Goal: Entertainment & Leisure: Consume media (video, audio)

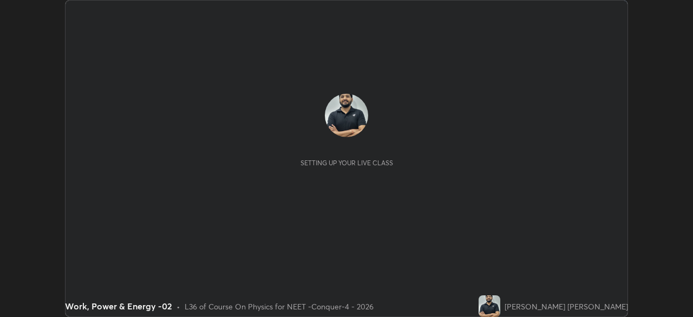
scroll to position [317, 693]
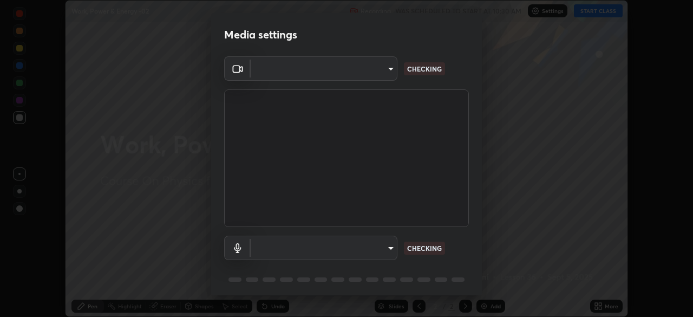
click at [369, 79] on body "Erase all Work, Power & Energy -02 Recording WAS SCHEDULED TO START AT 10:30 AM…" at bounding box center [346, 158] width 693 height 317
click at [367, 77] on div at bounding box center [346, 158] width 693 height 317
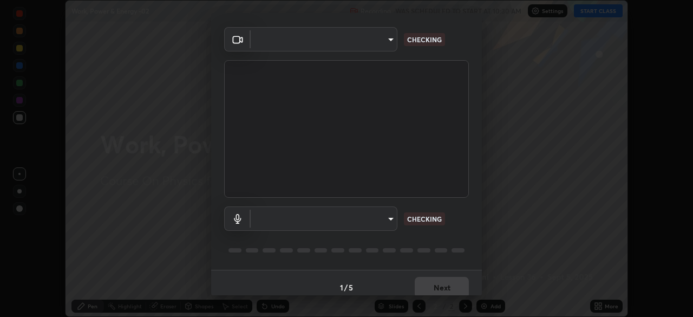
type input "0e50365916b658242f783ed4648cb329f585d10cba28352488c27cd343db3185"
type input "default"
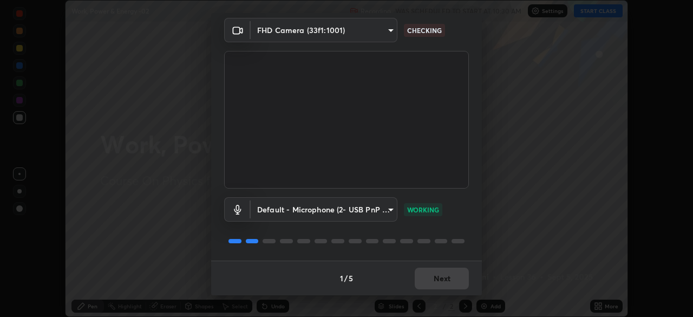
click at [438, 279] on div "1 / 5 Next" at bounding box center [346, 277] width 271 height 35
click at [444, 277] on div "1 / 5 Next" at bounding box center [346, 277] width 271 height 35
click at [446, 277] on button "Next" at bounding box center [442, 279] width 54 height 22
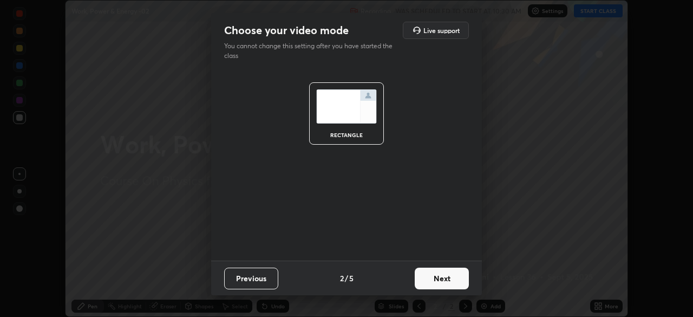
click at [453, 279] on button "Next" at bounding box center [442, 279] width 54 height 22
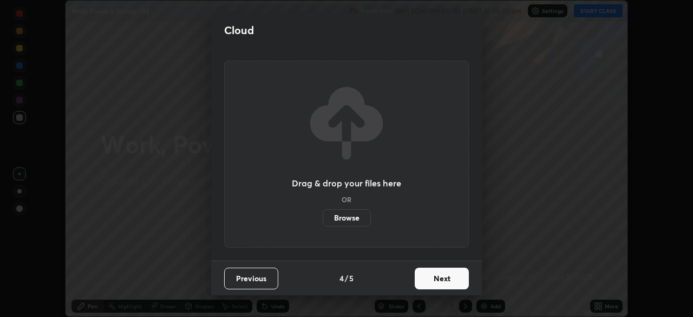
click at [466, 279] on button "Next" at bounding box center [442, 279] width 54 height 22
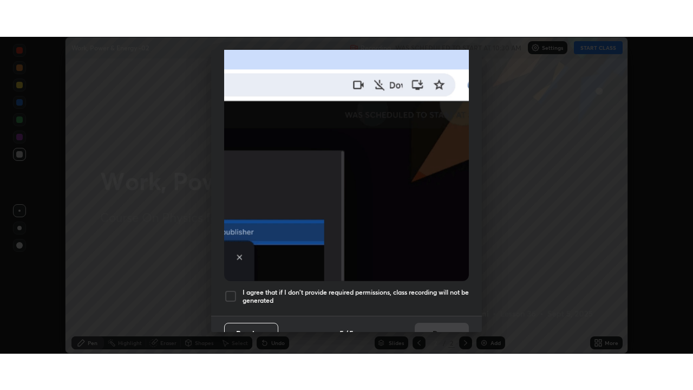
scroll to position [259, 0]
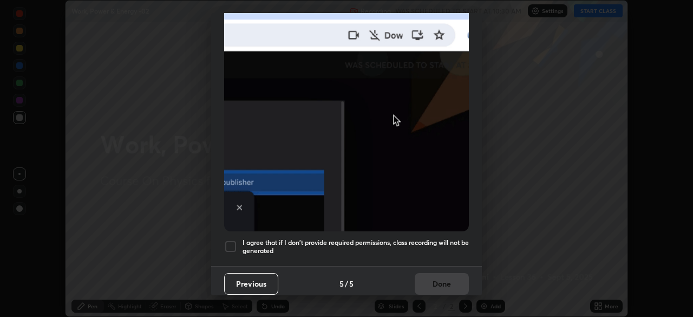
click at [230, 245] on div at bounding box center [230, 246] width 13 height 13
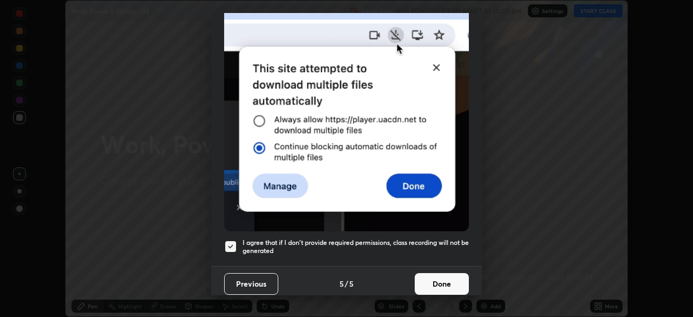
click at [435, 283] on button "Done" at bounding box center [442, 284] width 54 height 22
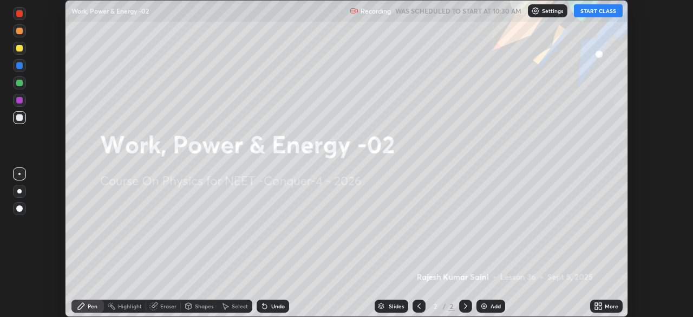
click at [603, 307] on div "More" at bounding box center [606, 305] width 32 height 13
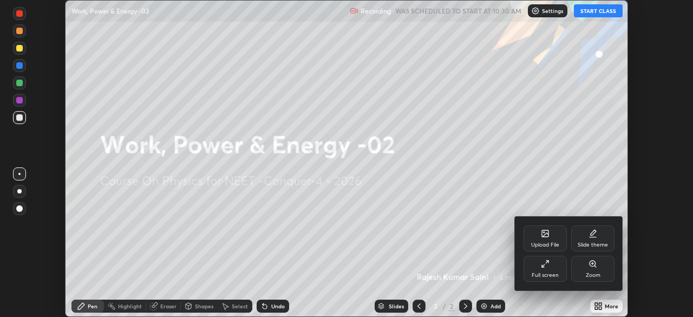
click at [543, 273] on div "Full screen" at bounding box center [545, 274] width 27 height 5
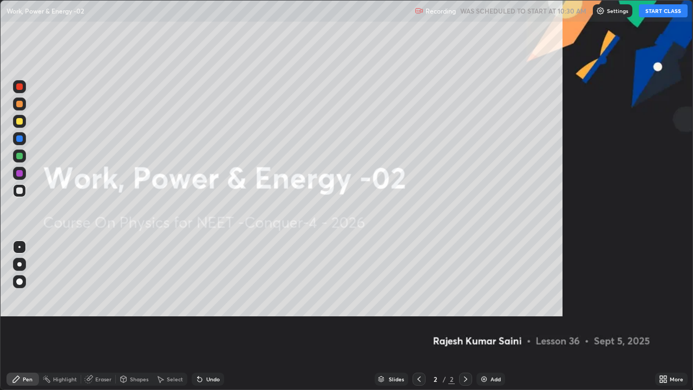
scroll to position [390, 693]
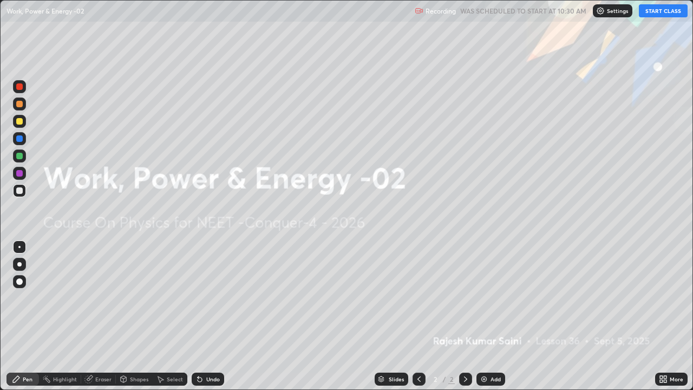
click at [605, 15] on img at bounding box center [600, 10] width 9 height 9
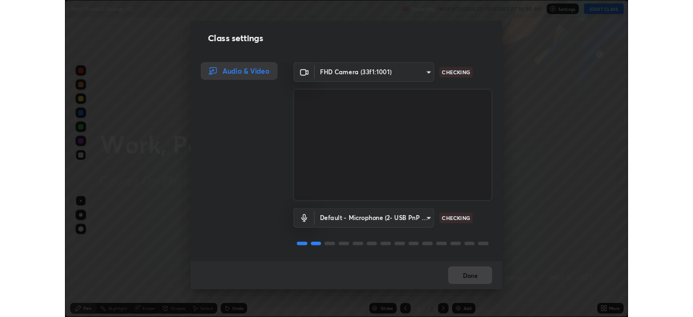
scroll to position [1, 0]
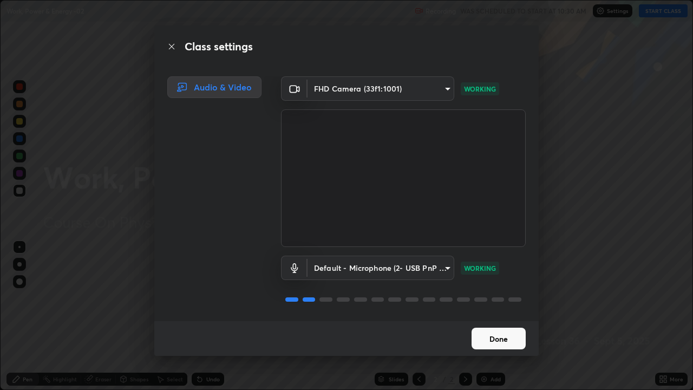
click at [498, 316] on button "Done" at bounding box center [499, 339] width 54 height 22
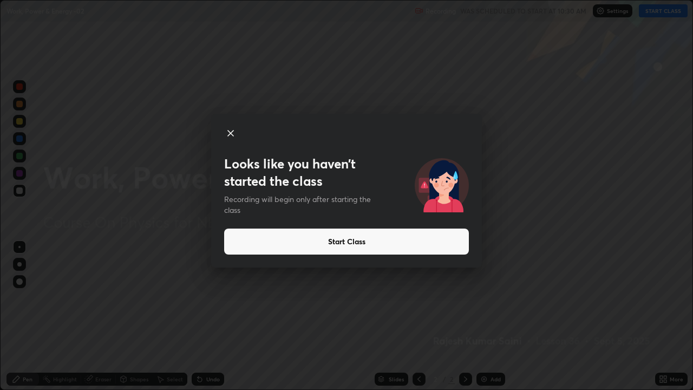
click at [347, 245] on button "Start Class" at bounding box center [346, 242] width 245 height 26
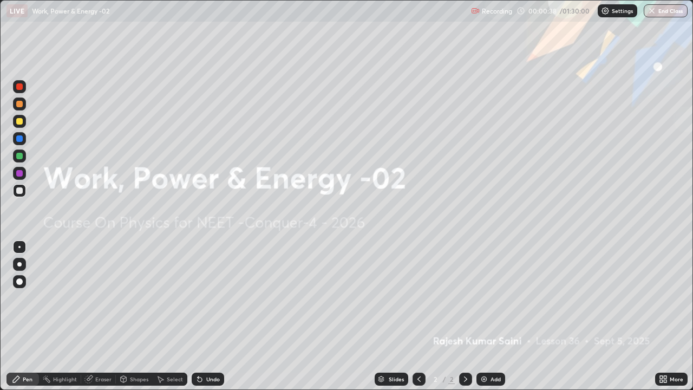
click at [487, 316] on img at bounding box center [484, 379] width 9 height 9
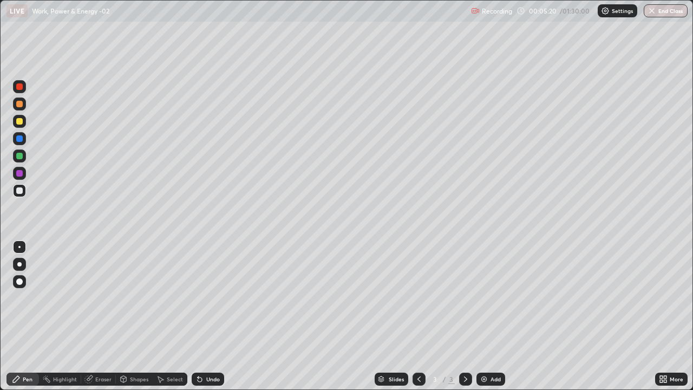
click at [18, 89] on div at bounding box center [19, 86] width 6 height 6
click at [21, 263] on div at bounding box center [19, 264] width 4 height 4
click at [18, 190] on div at bounding box center [19, 190] width 6 height 6
click at [18, 191] on div at bounding box center [19, 190] width 6 height 6
click at [20, 88] on div at bounding box center [19, 86] width 6 height 6
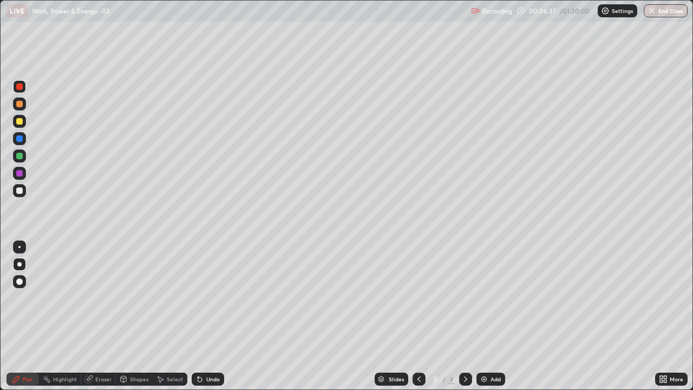
click at [204, 316] on div "Undo" at bounding box center [208, 379] width 32 height 13
click at [19, 191] on div at bounding box center [19, 190] width 6 height 6
click at [199, 316] on icon at bounding box center [200, 379] width 4 height 4
click at [198, 316] on icon at bounding box center [200, 379] width 4 height 4
click at [202, 316] on icon at bounding box center [199, 379] width 9 height 9
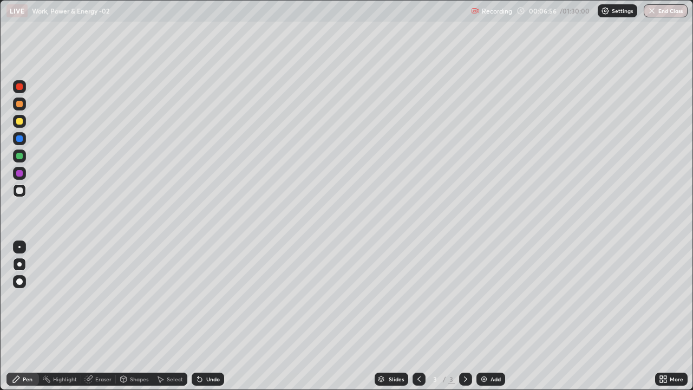
click at [203, 316] on icon at bounding box center [199, 379] width 9 height 9
click at [19, 193] on div at bounding box center [19, 190] width 6 height 6
click at [198, 316] on icon at bounding box center [200, 379] width 4 height 4
click at [181, 316] on div "Select" at bounding box center [175, 378] width 16 height 5
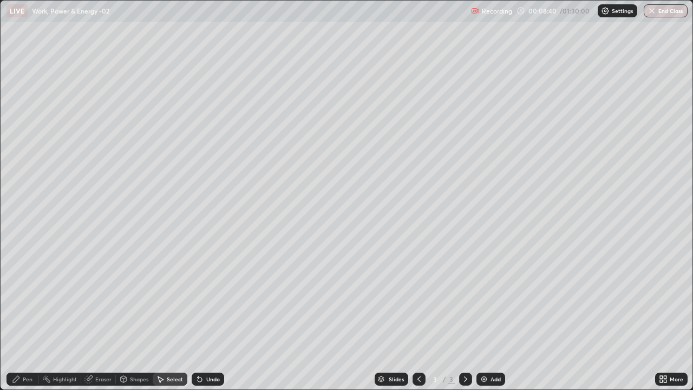
click at [134, 316] on div "Shapes" at bounding box center [139, 378] width 18 height 5
click at [103, 316] on div "Eraser" at bounding box center [103, 378] width 16 height 5
click at [24, 316] on div "Pen" at bounding box center [28, 378] width 10 height 5
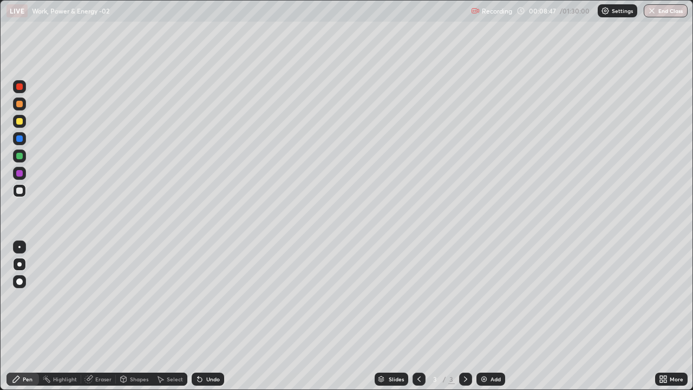
click at [21, 191] on div at bounding box center [19, 190] width 6 height 6
click at [103, 316] on div "Eraser" at bounding box center [103, 378] width 16 height 5
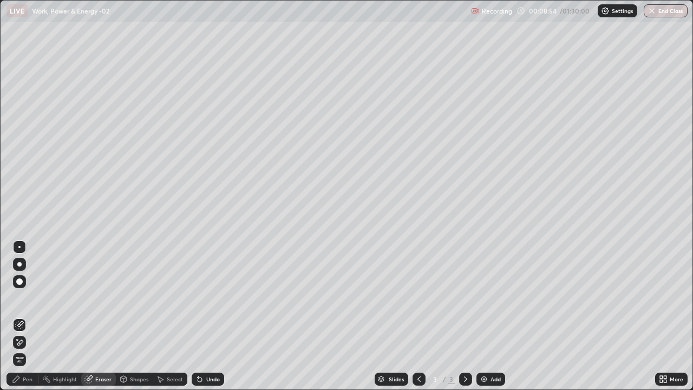
click at [30, 316] on div "Pen" at bounding box center [28, 378] width 10 height 5
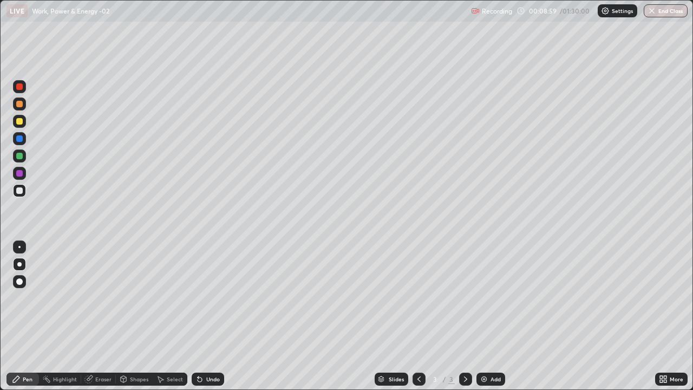
click at [106, 316] on div "Eraser" at bounding box center [103, 378] width 16 height 5
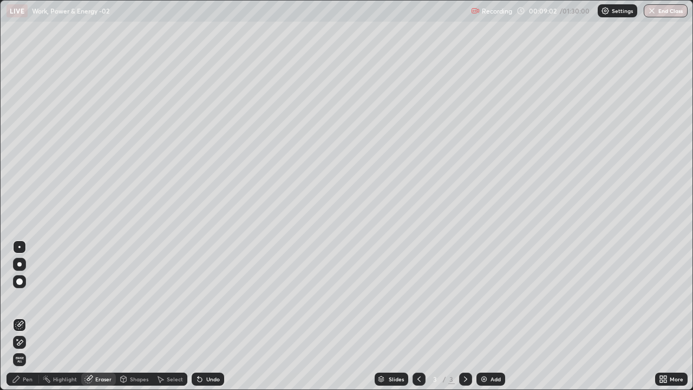
click at [26, 316] on div "Pen" at bounding box center [28, 378] width 10 height 5
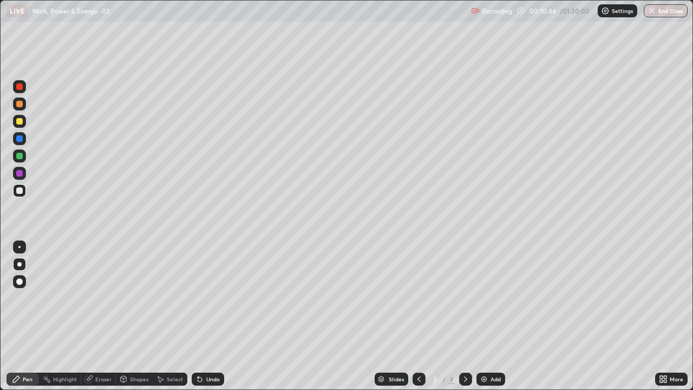
click at [173, 316] on div "Select" at bounding box center [175, 378] width 16 height 5
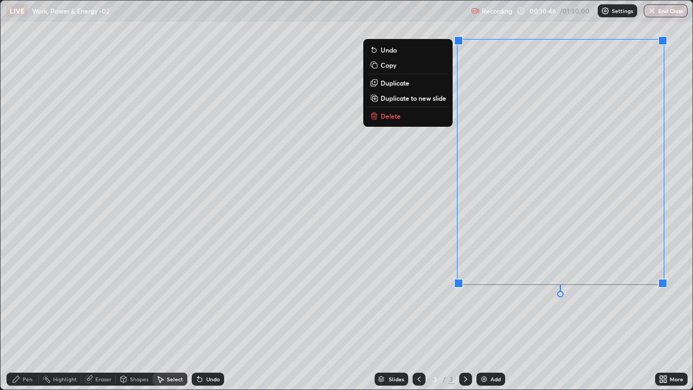
click at [398, 119] on p "Delete" at bounding box center [391, 116] width 20 height 9
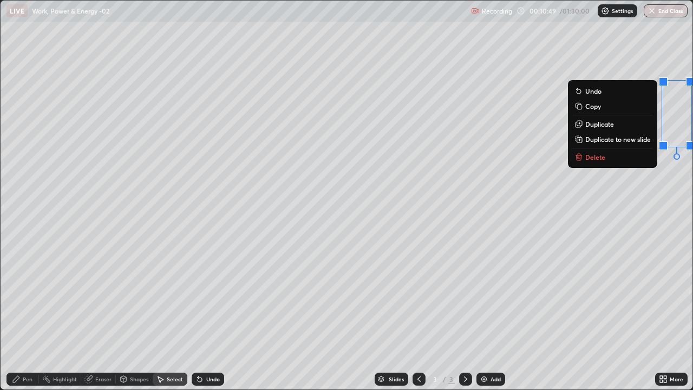
click at [586, 161] on p "Delete" at bounding box center [595, 157] width 20 height 9
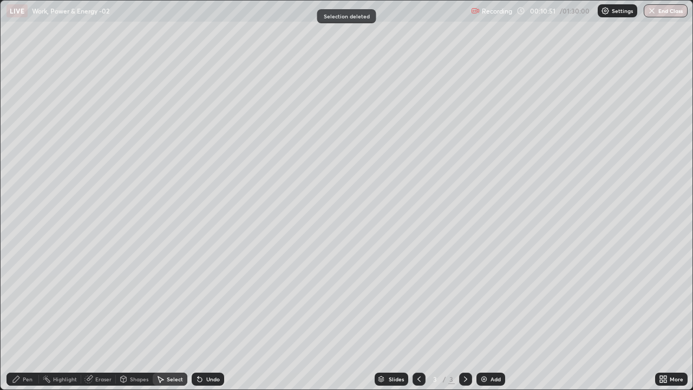
click at [29, 316] on div "Pen" at bounding box center [22, 379] width 32 height 13
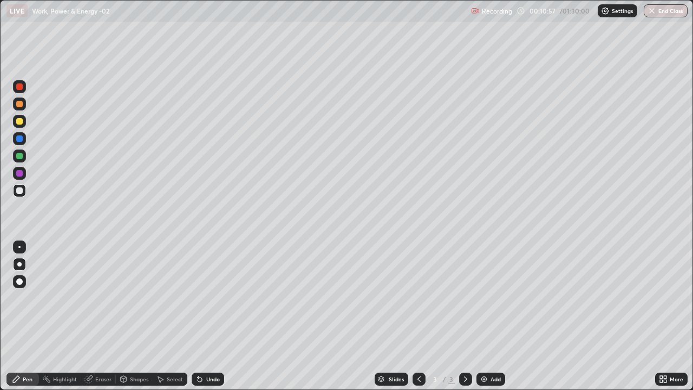
click at [16, 316] on icon at bounding box center [16, 379] width 9 height 9
click at [17, 316] on icon at bounding box center [16, 379] width 6 height 6
click at [170, 316] on div "Select" at bounding box center [175, 378] width 16 height 5
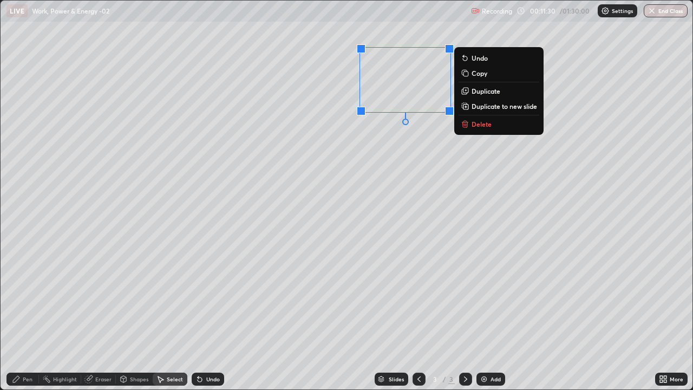
click at [500, 129] on button "Delete" at bounding box center [499, 124] width 81 height 13
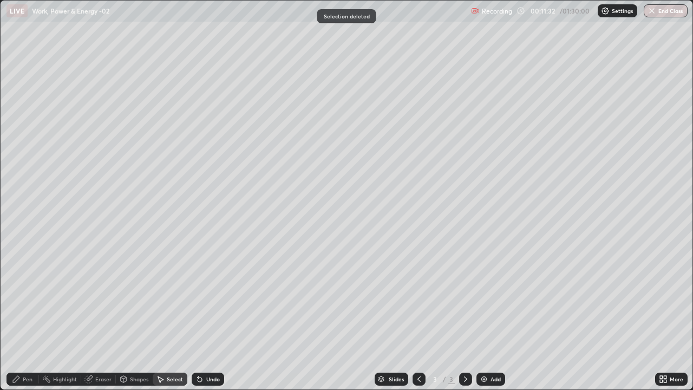
click at [28, 316] on div "Pen" at bounding box center [28, 378] width 10 height 5
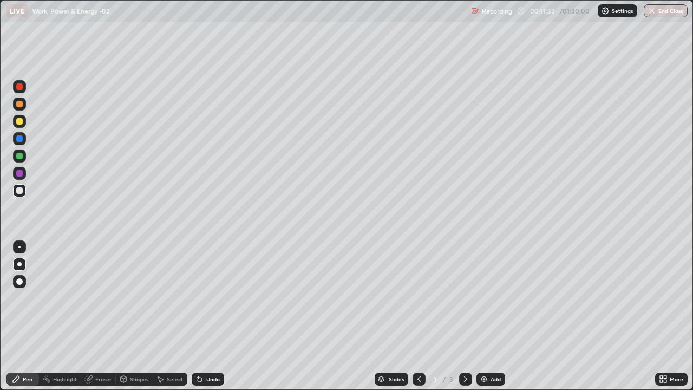
click at [22, 192] on div at bounding box center [19, 190] width 6 height 6
click at [19, 88] on div at bounding box center [19, 86] width 6 height 6
click at [19, 192] on div at bounding box center [19, 190] width 6 height 6
click at [211, 316] on div "Undo" at bounding box center [213, 378] width 14 height 5
click at [213, 316] on div "Undo" at bounding box center [213, 378] width 14 height 5
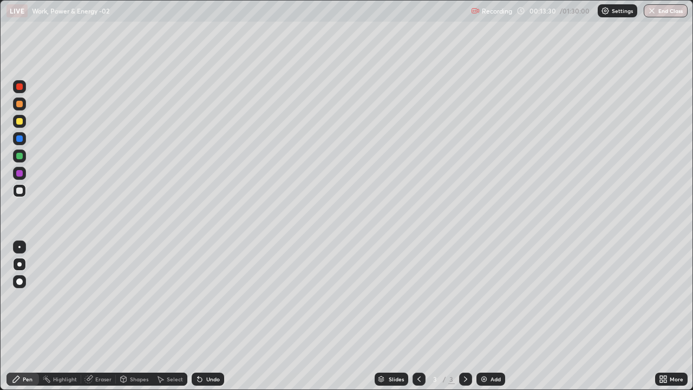
click at [211, 316] on div "Undo" at bounding box center [208, 379] width 32 height 13
click at [208, 316] on div "Undo" at bounding box center [208, 379] width 32 height 13
click at [211, 316] on div "Undo" at bounding box center [213, 378] width 14 height 5
click at [212, 316] on div "Undo" at bounding box center [213, 378] width 14 height 5
click at [206, 316] on div "Undo" at bounding box center [213, 378] width 14 height 5
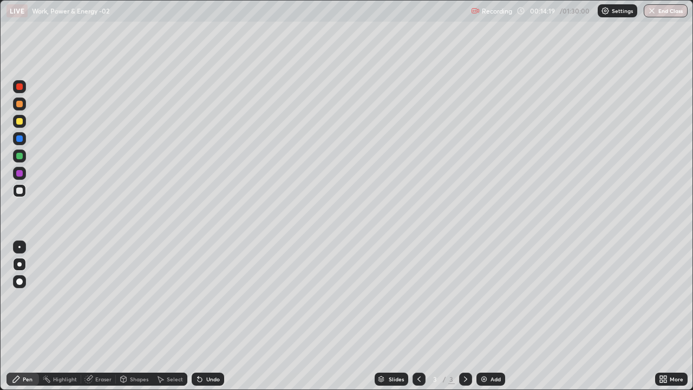
click at [206, 316] on div "Undo" at bounding box center [213, 378] width 14 height 5
click at [204, 316] on div "Undo" at bounding box center [208, 379] width 32 height 13
click at [201, 316] on icon at bounding box center [199, 379] width 9 height 9
click at [198, 316] on icon at bounding box center [200, 379] width 4 height 4
click at [206, 316] on div "Undo" at bounding box center [213, 378] width 14 height 5
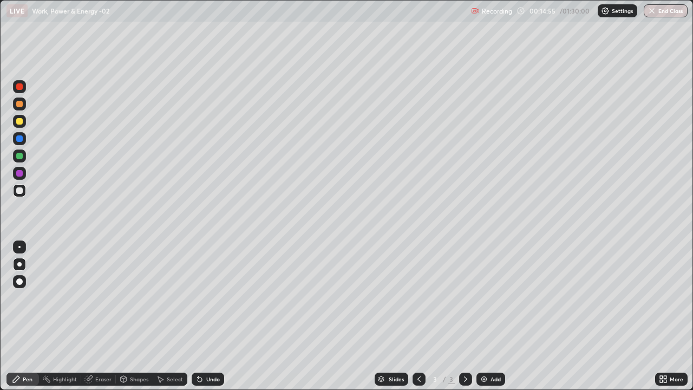
click at [205, 316] on div "Undo" at bounding box center [208, 379] width 32 height 13
click at [204, 316] on div "Undo" at bounding box center [208, 379] width 32 height 13
click at [23, 92] on div at bounding box center [19, 86] width 13 height 13
click at [17, 193] on div at bounding box center [19, 190] width 6 height 6
click at [498, 316] on div "Add" at bounding box center [496, 378] width 10 height 5
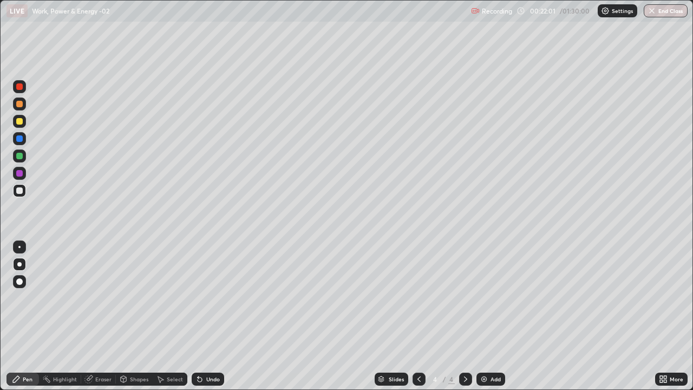
click at [206, 316] on div "Undo" at bounding box center [213, 378] width 14 height 5
click at [204, 316] on div "Undo" at bounding box center [208, 379] width 32 height 13
click at [20, 86] on div at bounding box center [19, 86] width 6 height 6
click at [18, 190] on div at bounding box center [19, 190] width 6 height 6
click at [481, 316] on img at bounding box center [484, 379] width 9 height 9
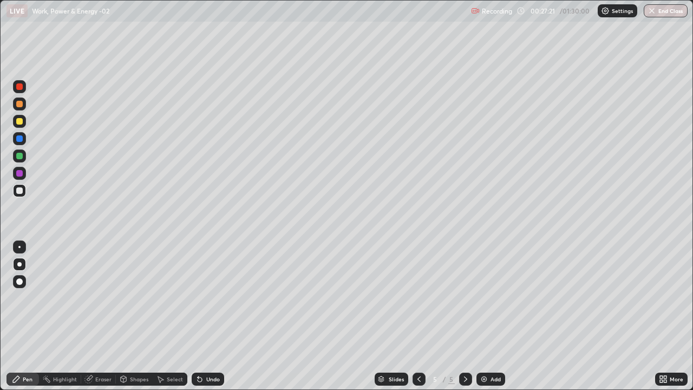
click at [21, 87] on div at bounding box center [19, 86] width 6 height 6
click at [203, 316] on div "Undo" at bounding box center [208, 379] width 32 height 13
click at [102, 316] on div "Eraser" at bounding box center [103, 378] width 16 height 5
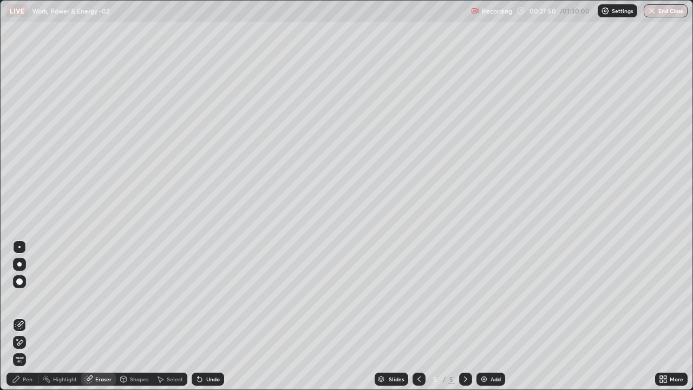
click at [29, 316] on div "Pen" at bounding box center [28, 378] width 10 height 5
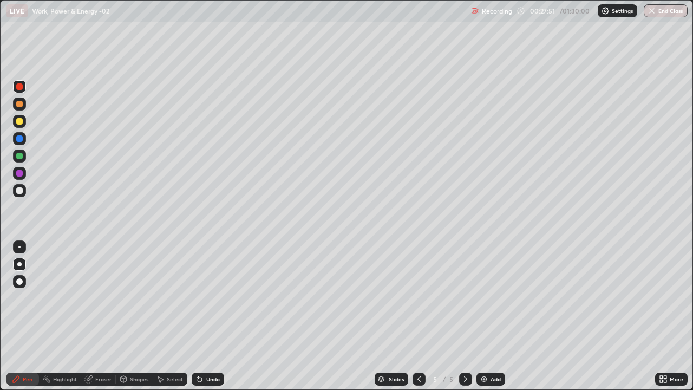
click at [22, 193] on div at bounding box center [19, 190] width 13 height 13
click at [27, 79] on div at bounding box center [19, 86] width 17 height 17
click at [20, 191] on div at bounding box center [19, 190] width 6 height 6
click at [19, 125] on div at bounding box center [19, 121] width 13 height 13
click at [20, 123] on div at bounding box center [19, 121] width 6 height 6
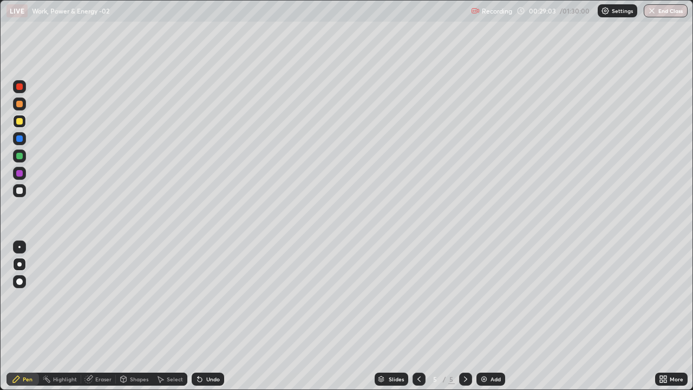
click at [18, 193] on div at bounding box center [19, 190] width 6 height 6
click at [104, 316] on div "Eraser" at bounding box center [103, 378] width 16 height 5
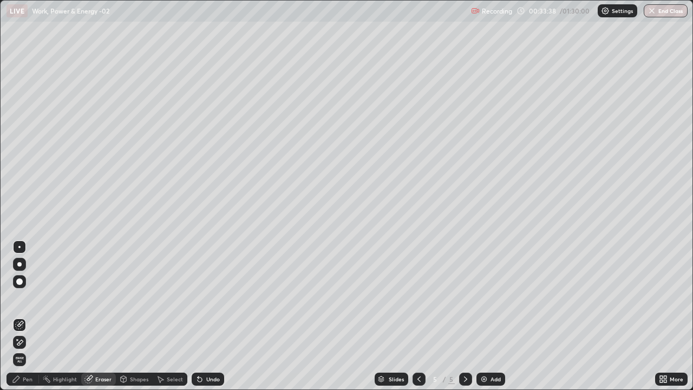
click at [29, 316] on div "Pen" at bounding box center [28, 378] width 10 height 5
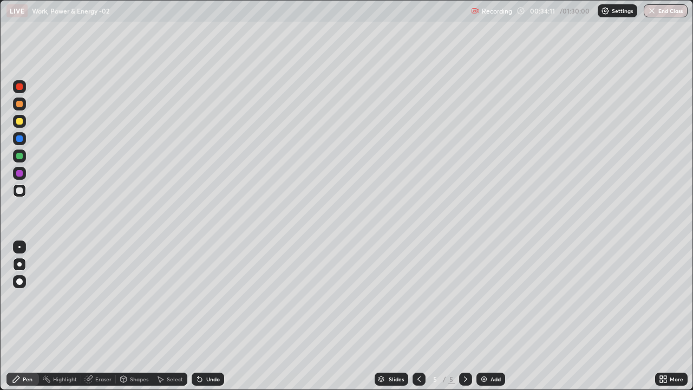
click at [482, 316] on img at bounding box center [484, 379] width 9 height 9
click at [418, 316] on icon at bounding box center [419, 379] width 9 height 9
click at [465, 316] on icon at bounding box center [465, 379] width 9 height 9
click at [175, 316] on div "Select" at bounding box center [175, 378] width 16 height 5
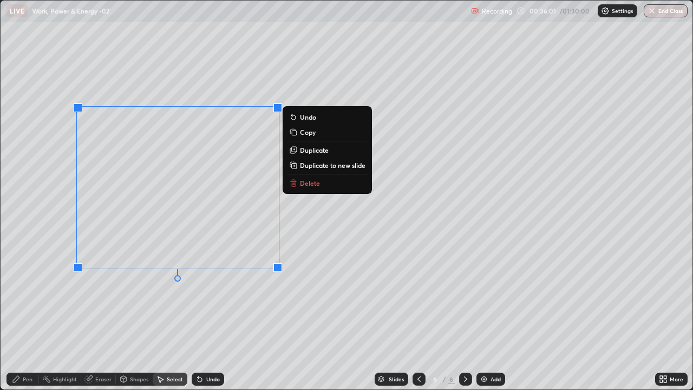
click at [327, 186] on button "Delete" at bounding box center [327, 183] width 81 height 13
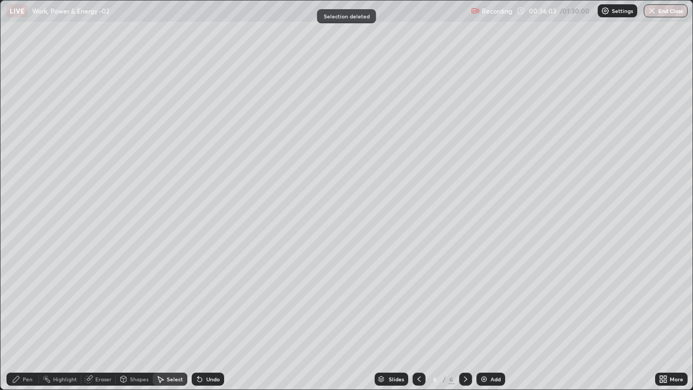
click at [24, 316] on div "Pen" at bounding box center [28, 378] width 10 height 5
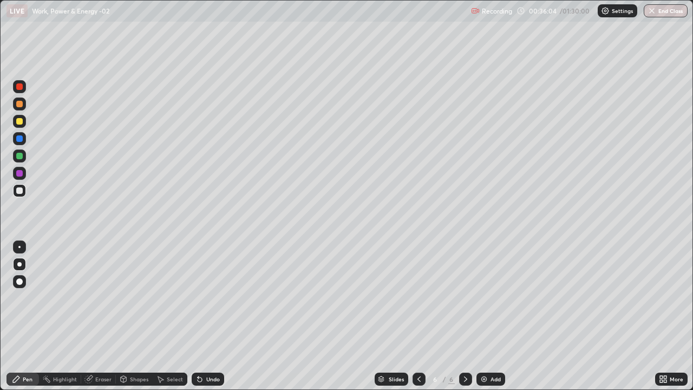
click at [20, 123] on div at bounding box center [19, 121] width 6 height 6
click at [18, 174] on div at bounding box center [19, 173] width 6 height 6
click at [18, 191] on div at bounding box center [19, 190] width 6 height 6
click at [19, 175] on div at bounding box center [19, 173] width 6 height 6
click at [100, 316] on div "Eraser" at bounding box center [103, 378] width 16 height 5
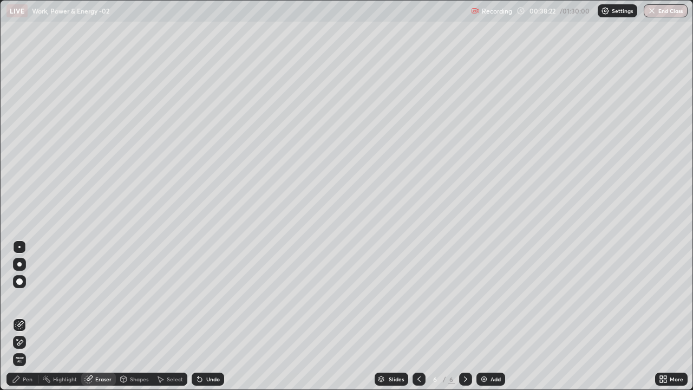
click at [31, 316] on div "Pen" at bounding box center [28, 378] width 10 height 5
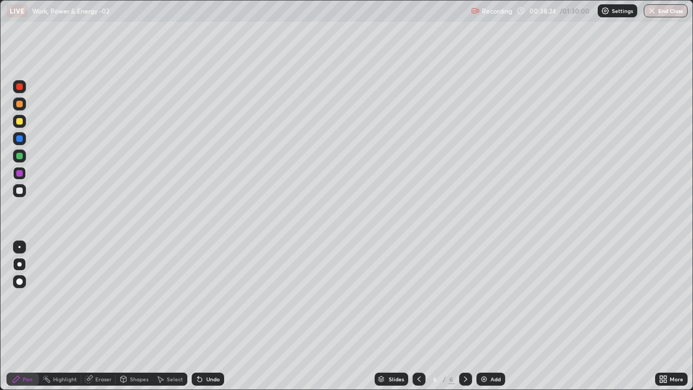
click at [19, 189] on div at bounding box center [19, 190] width 6 height 6
click at [419, 316] on icon at bounding box center [419, 379] width 9 height 9
click at [465, 316] on icon at bounding box center [465, 379] width 9 height 9
click at [17, 156] on div at bounding box center [19, 156] width 6 height 6
click at [419, 316] on icon at bounding box center [419, 379] width 9 height 9
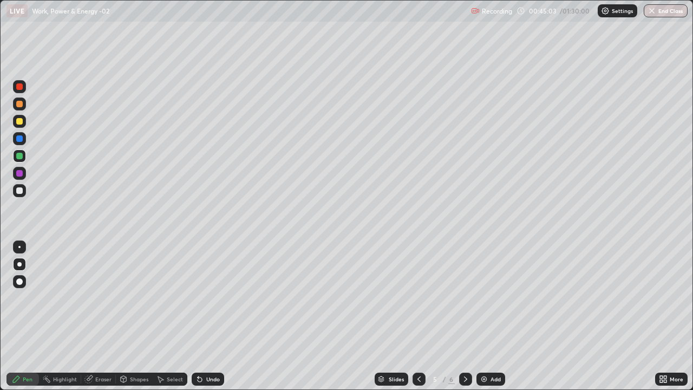
click at [463, 316] on icon at bounding box center [465, 379] width 9 height 9
click at [488, 316] on div "Add" at bounding box center [491, 379] width 29 height 13
click at [22, 88] on div at bounding box center [19, 86] width 6 height 6
click at [22, 190] on div at bounding box center [19, 190] width 6 height 6
click at [19, 192] on div at bounding box center [19, 190] width 6 height 6
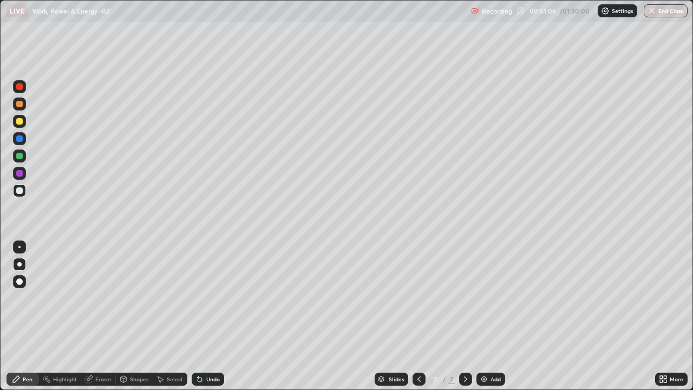
click at [206, 316] on div "Undo" at bounding box center [208, 379] width 32 height 13
click at [205, 316] on div "Undo" at bounding box center [208, 379] width 32 height 13
click at [489, 316] on div "Add" at bounding box center [491, 379] width 29 height 13
click at [20, 121] on div at bounding box center [19, 121] width 6 height 6
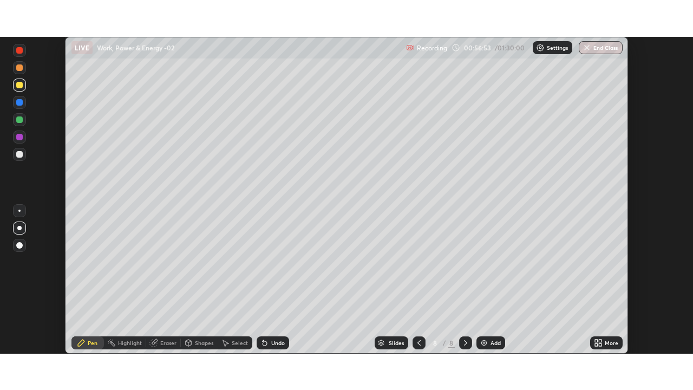
scroll to position [53836, 53460]
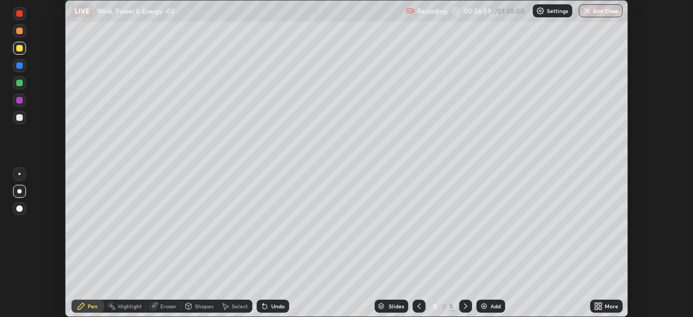
click at [599, 304] on icon at bounding box center [600, 304] width 3 height 3
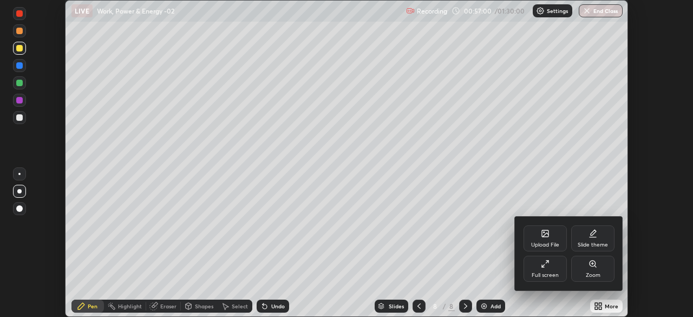
click at [555, 269] on div "Full screen" at bounding box center [545, 269] width 43 height 26
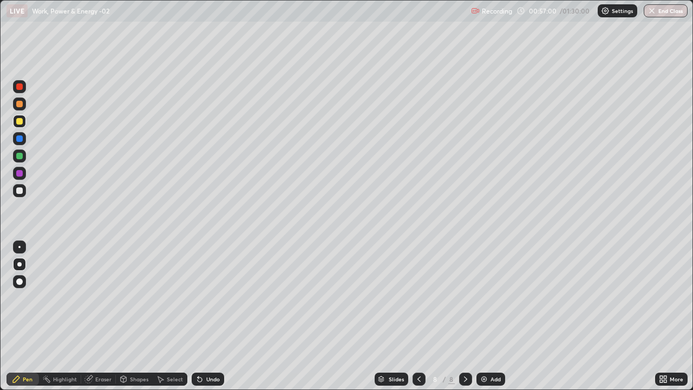
scroll to position [390, 693]
click at [18, 121] on div at bounding box center [19, 121] width 6 height 6
click at [19, 190] on div at bounding box center [19, 190] width 6 height 6
